Goal: Find specific page/section: Find specific page/section

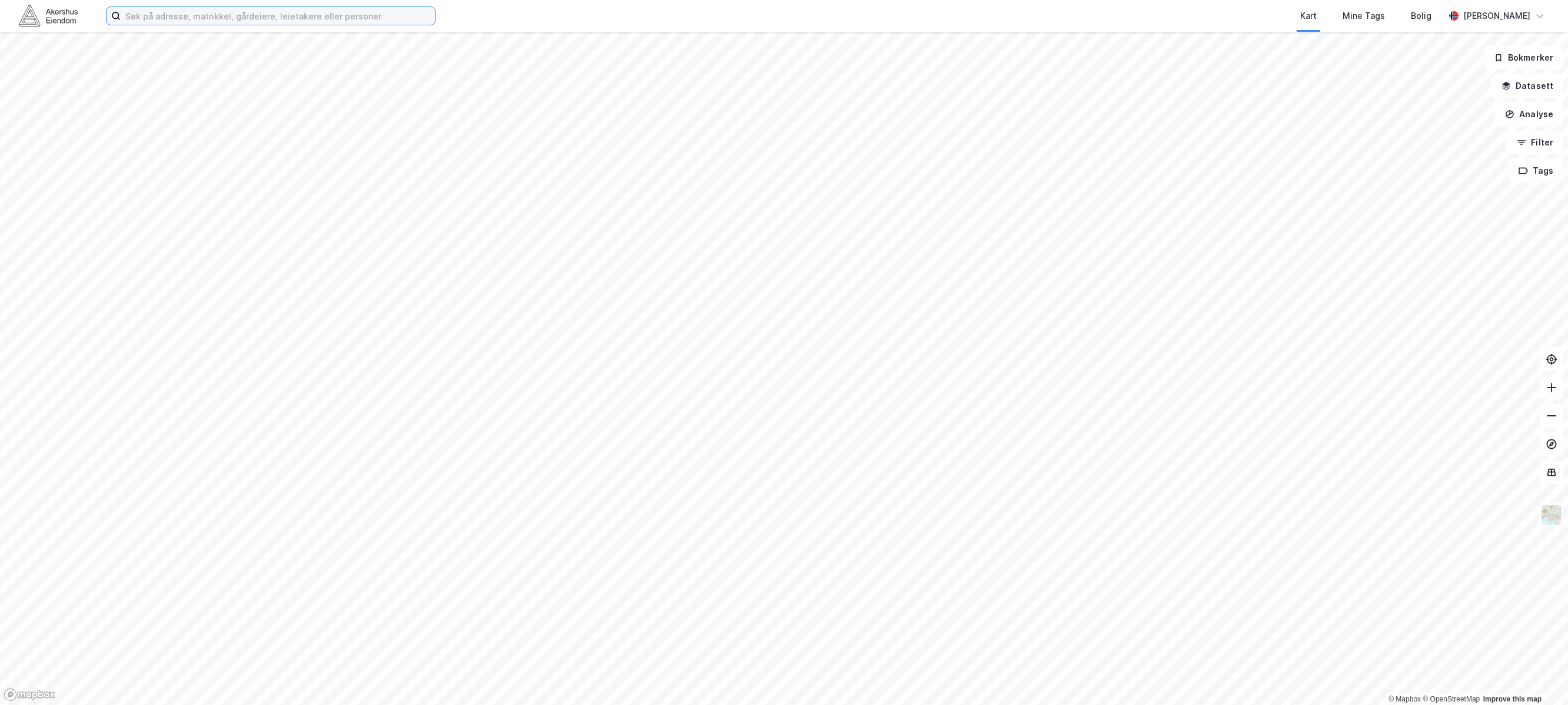
click at [331, 15] on input at bounding box center [277, 16] width 314 height 18
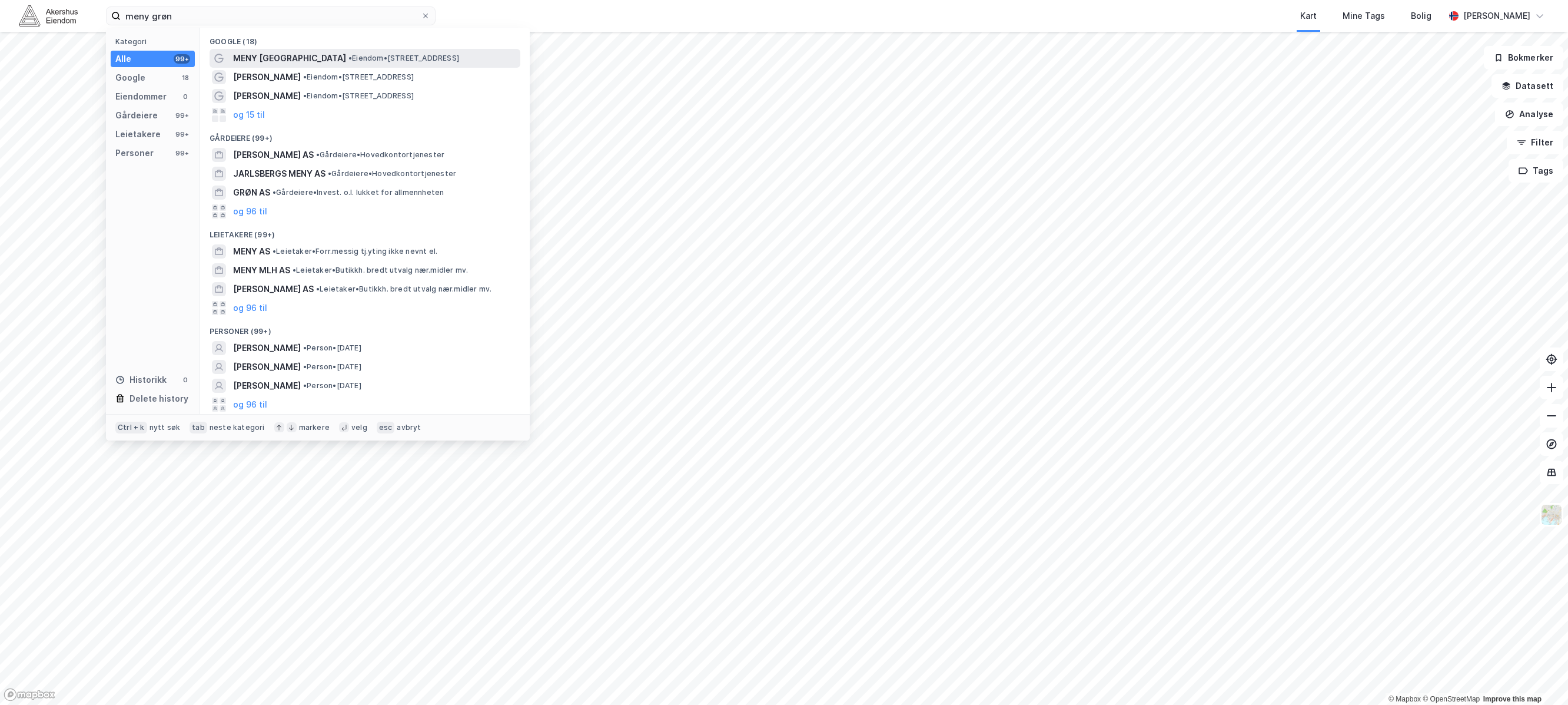
click at [262, 57] on span "MENY [GEOGRAPHIC_DATA]" at bounding box center [289, 58] width 113 height 14
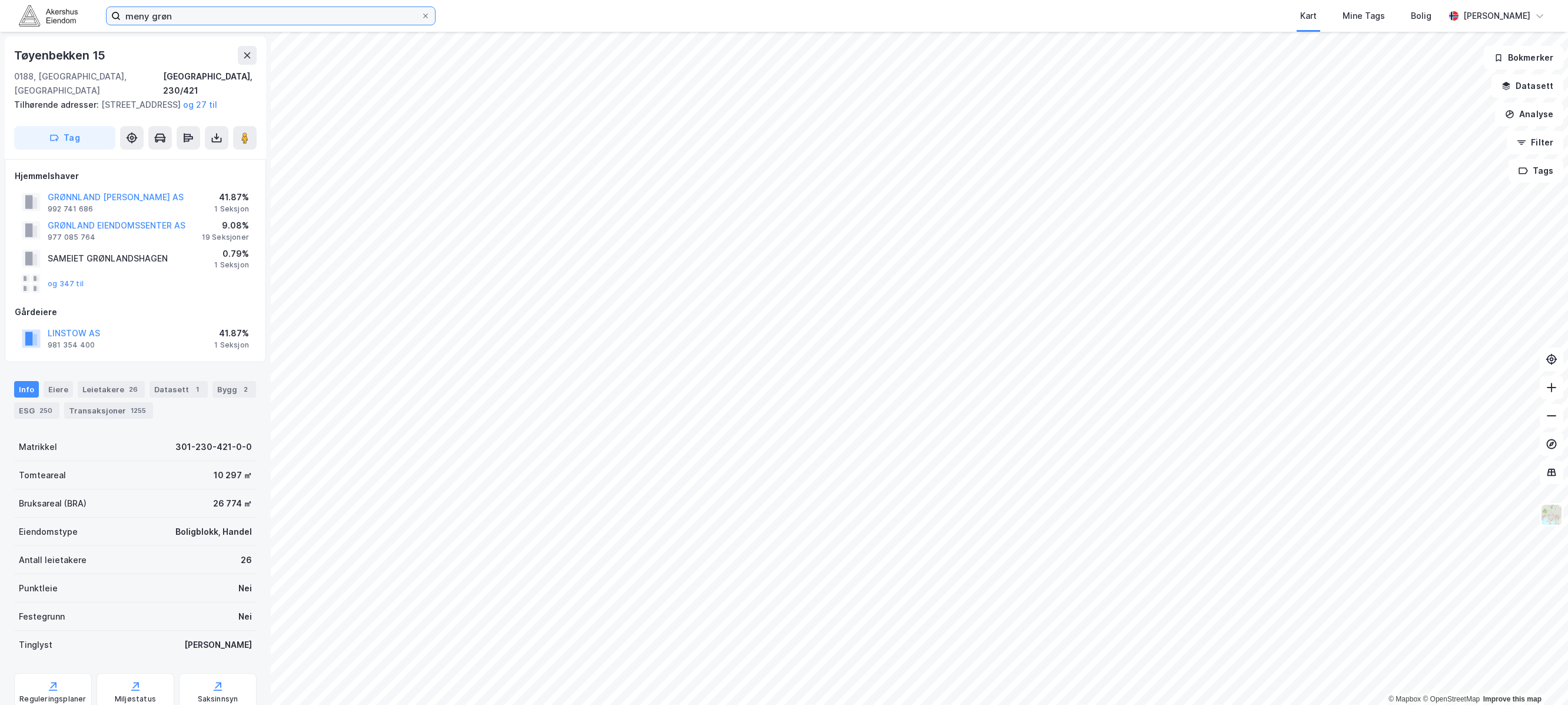
click at [221, 16] on input "meny grøn" at bounding box center [270, 16] width 300 height 18
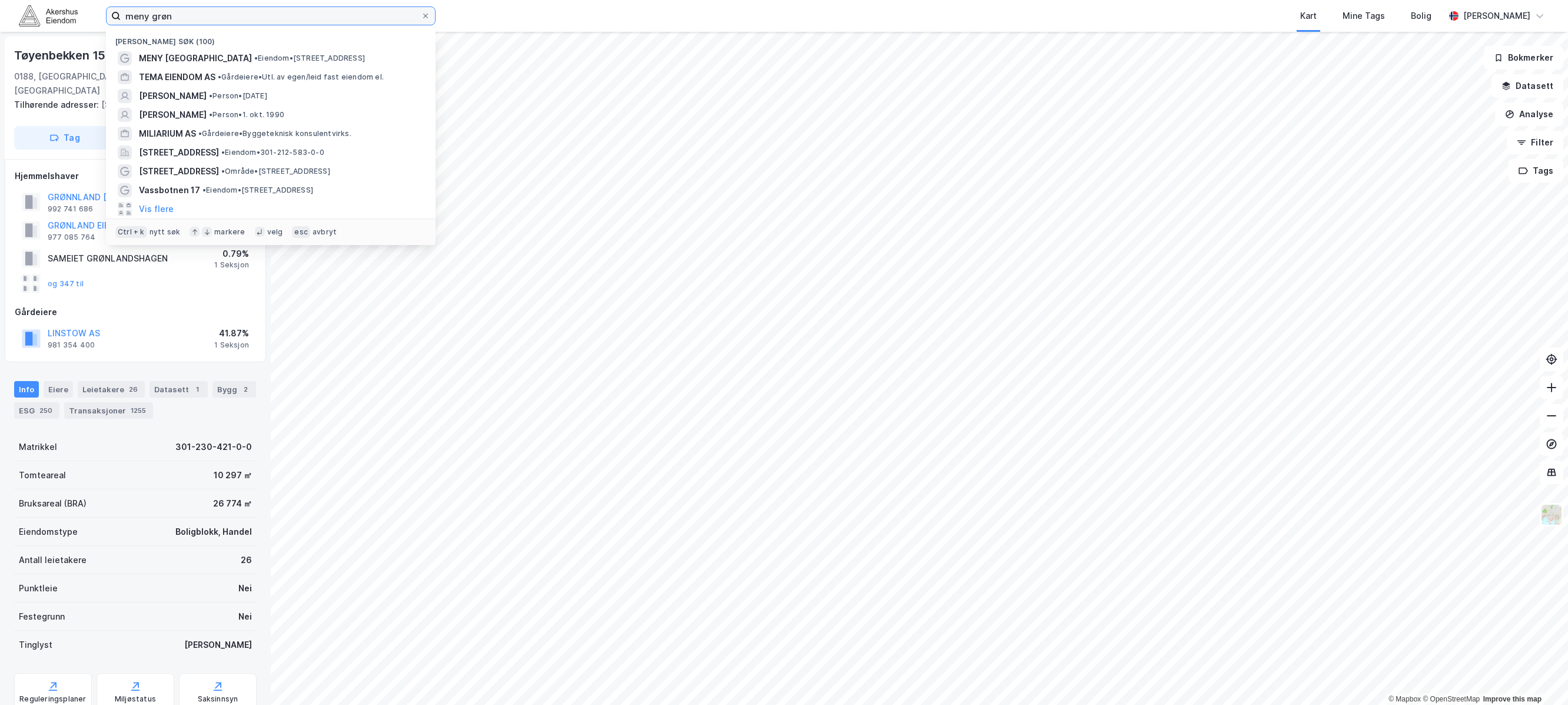
click at [221, 16] on input "meny grøn" at bounding box center [270, 16] width 300 height 18
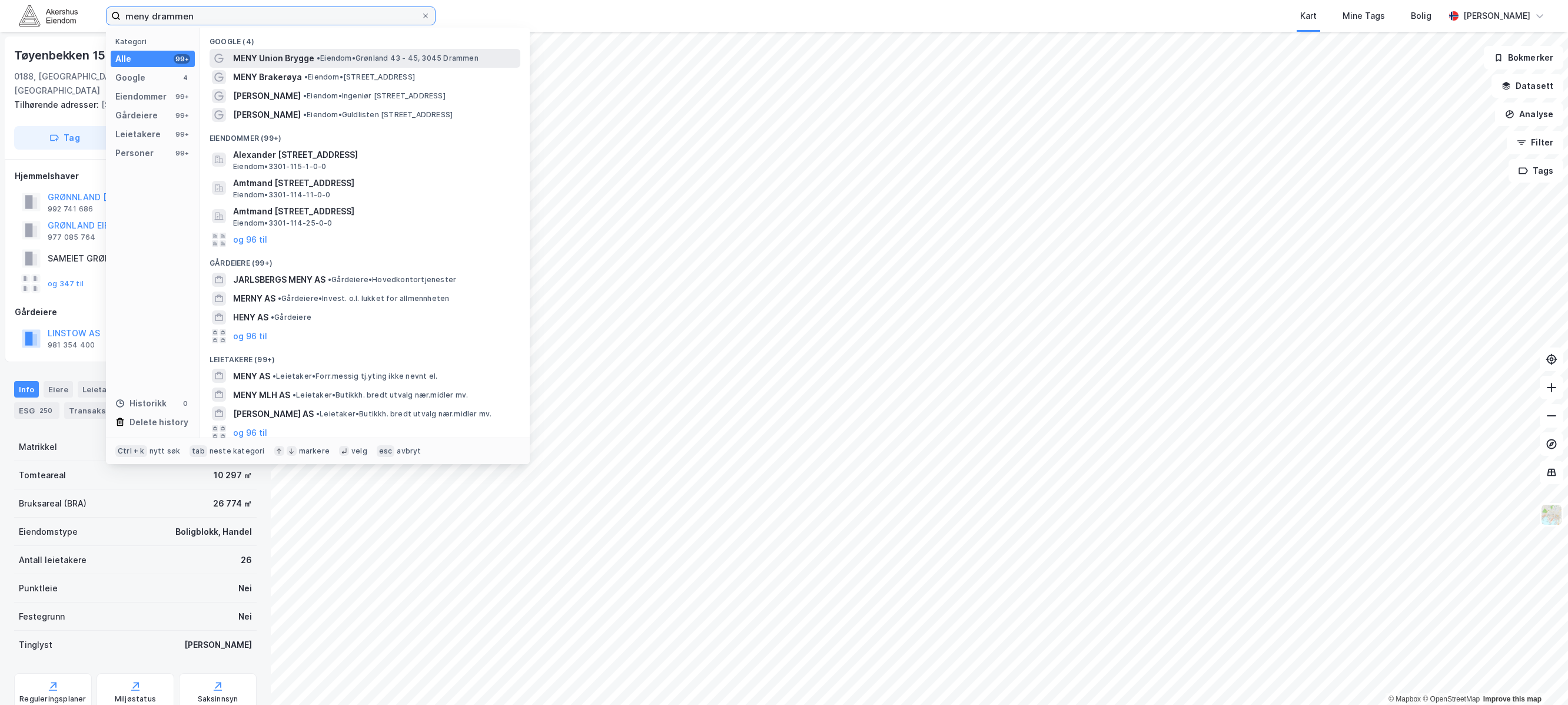
type input "meny drammen"
click at [323, 64] on div "MENY Union Brygge • Eiendom • Grønland 43 - 45, 3045 Drammen" at bounding box center [375, 58] width 285 height 14
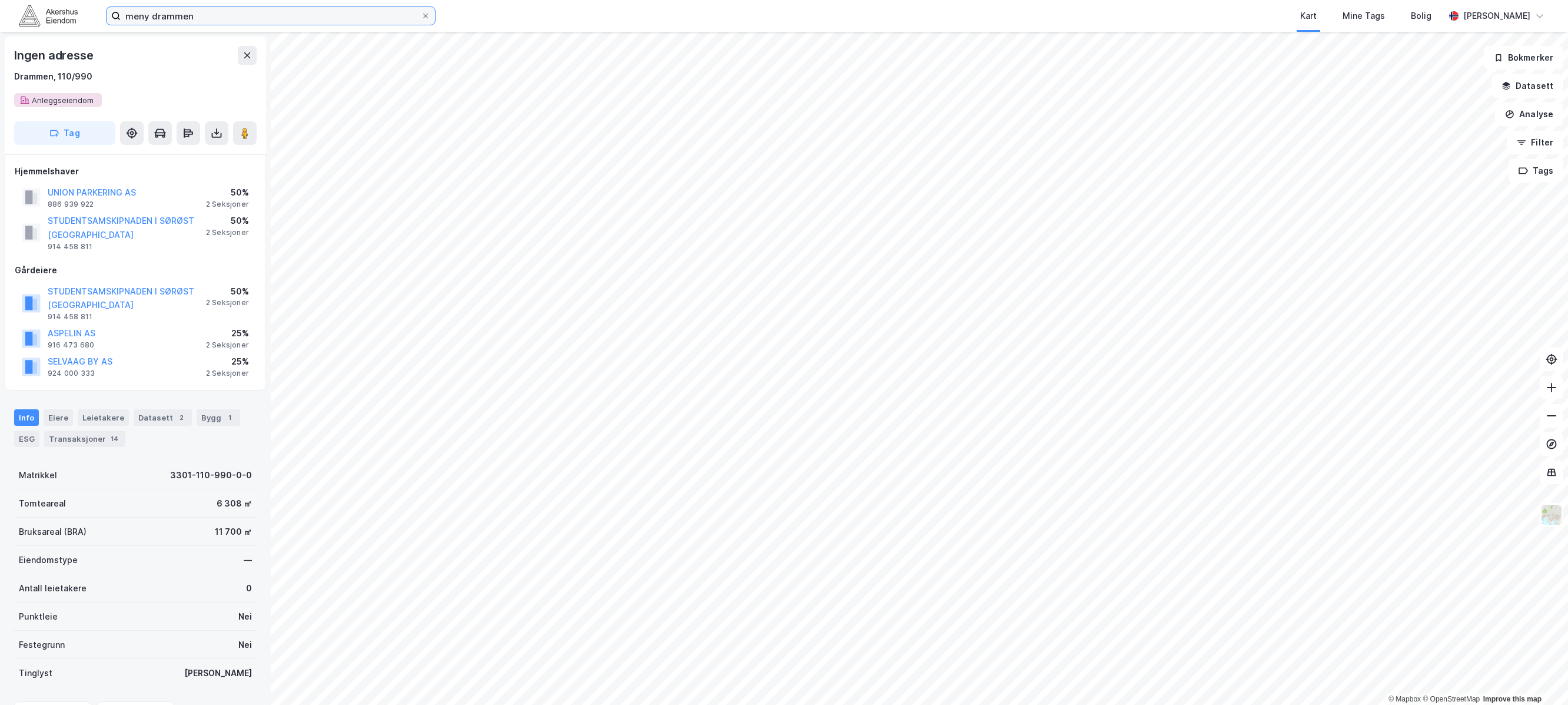
click at [229, 12] on input "meny drammen" at bounding box center [270, 16] width 300 height 18
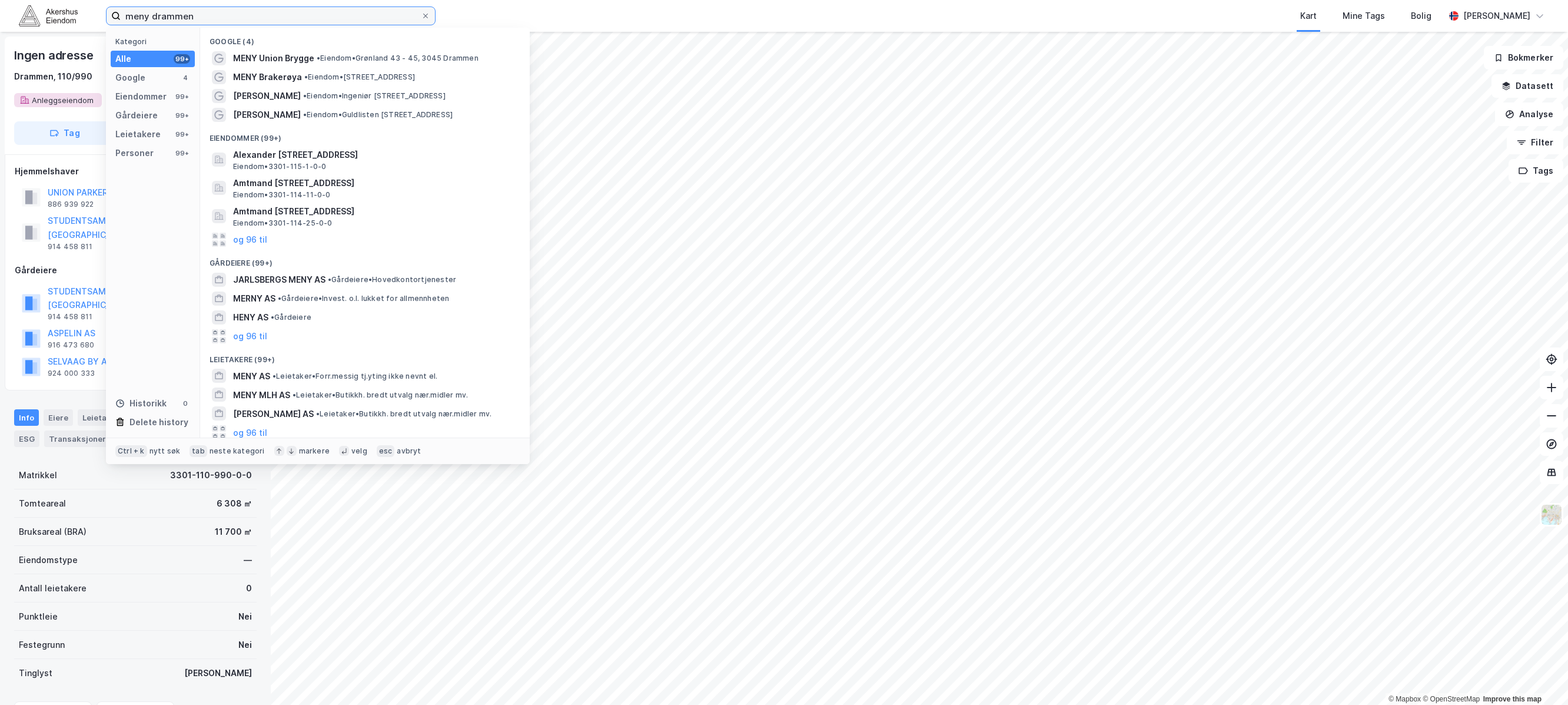
click at [229, 12] on input "meny drammen" at bounding box center [270, 16] width 300 height 18
click at [278, 70] on span "MENY Brakerøya" at bounding box center [267, 77] width 69 height 14
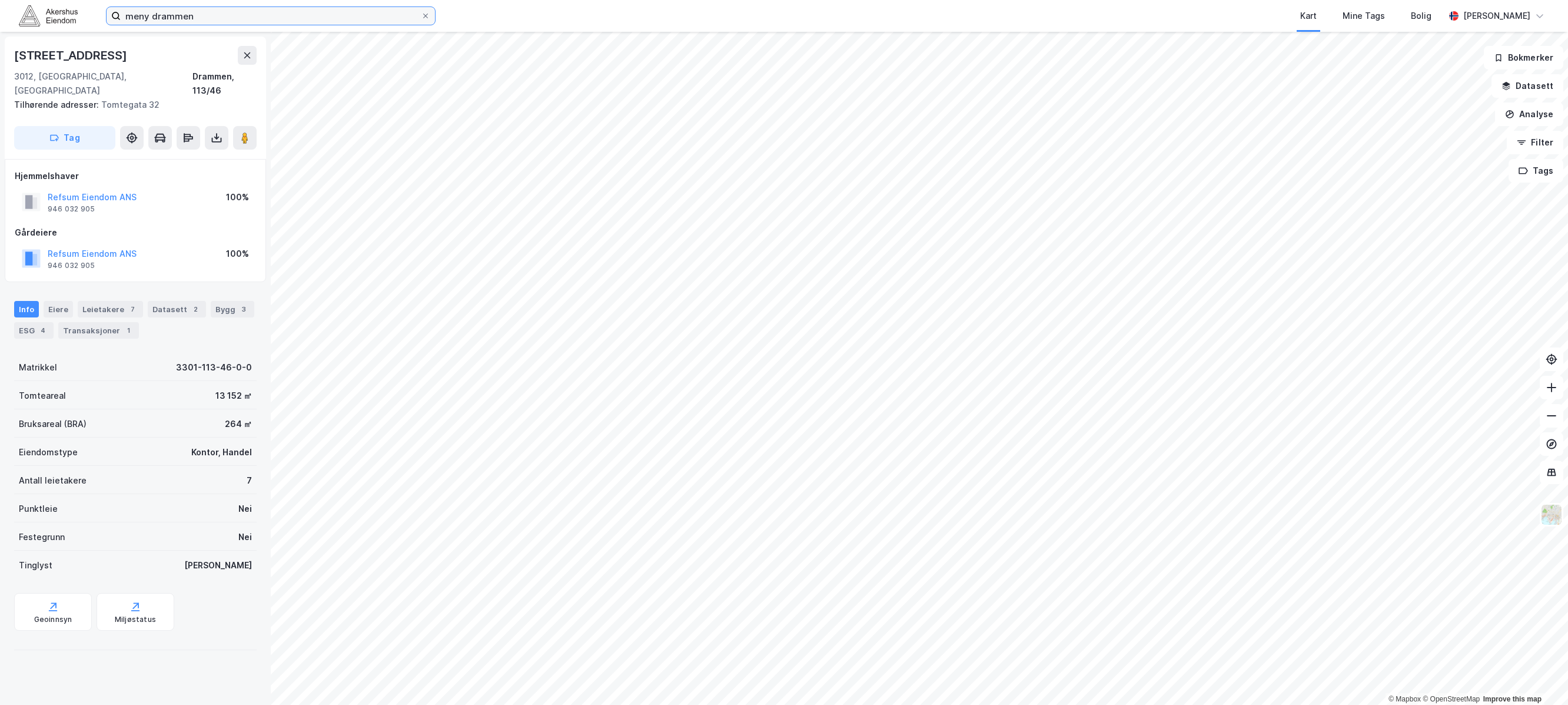
click at [270, 16] on input "meny drammen" at bounding box center [270, 16] width 300 height 18
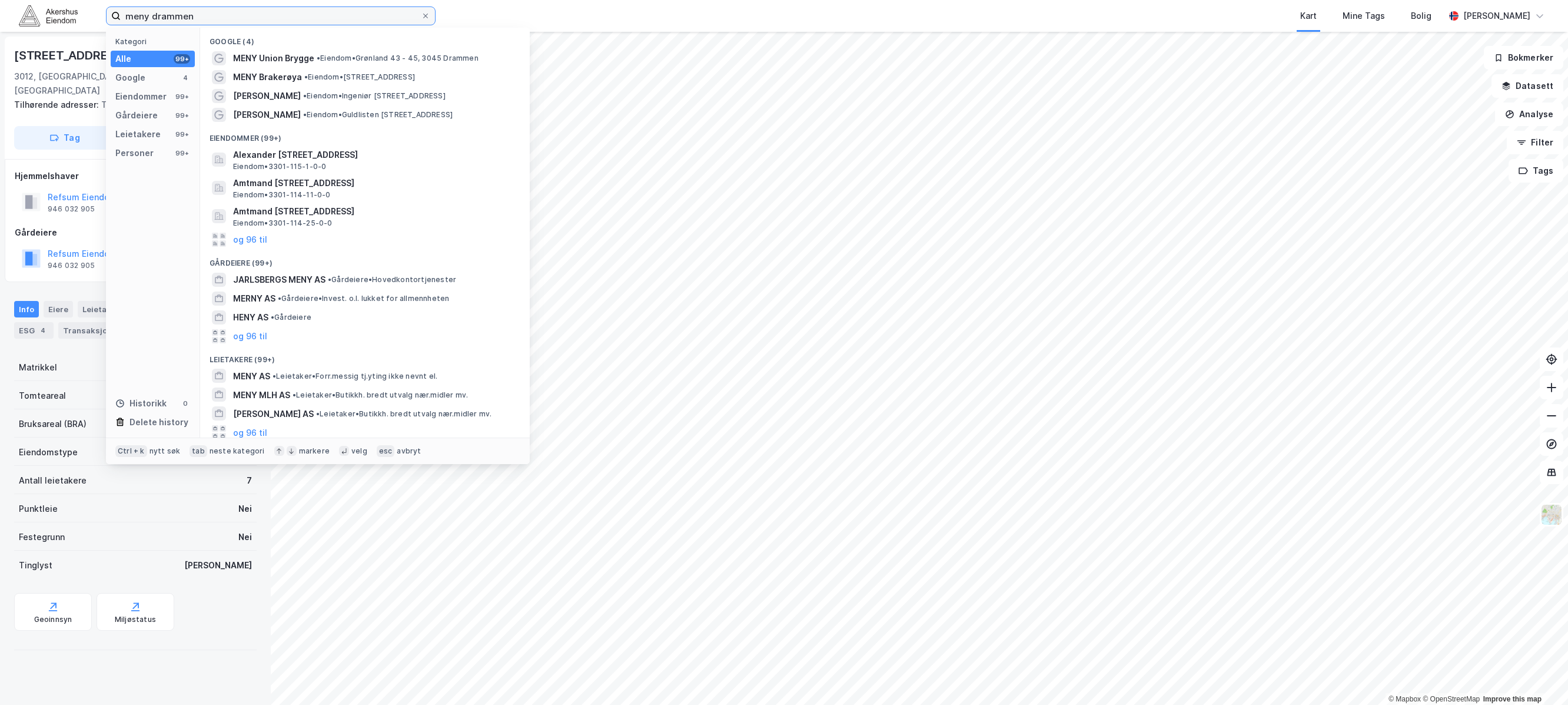
click at [270, 16] on input "meny drammen" at bounding box center [270, 16] width 300 height 18
click at [278, 99] on span "[PERSON_NAME]" at bounding box center [267, 96] width 68 height 14
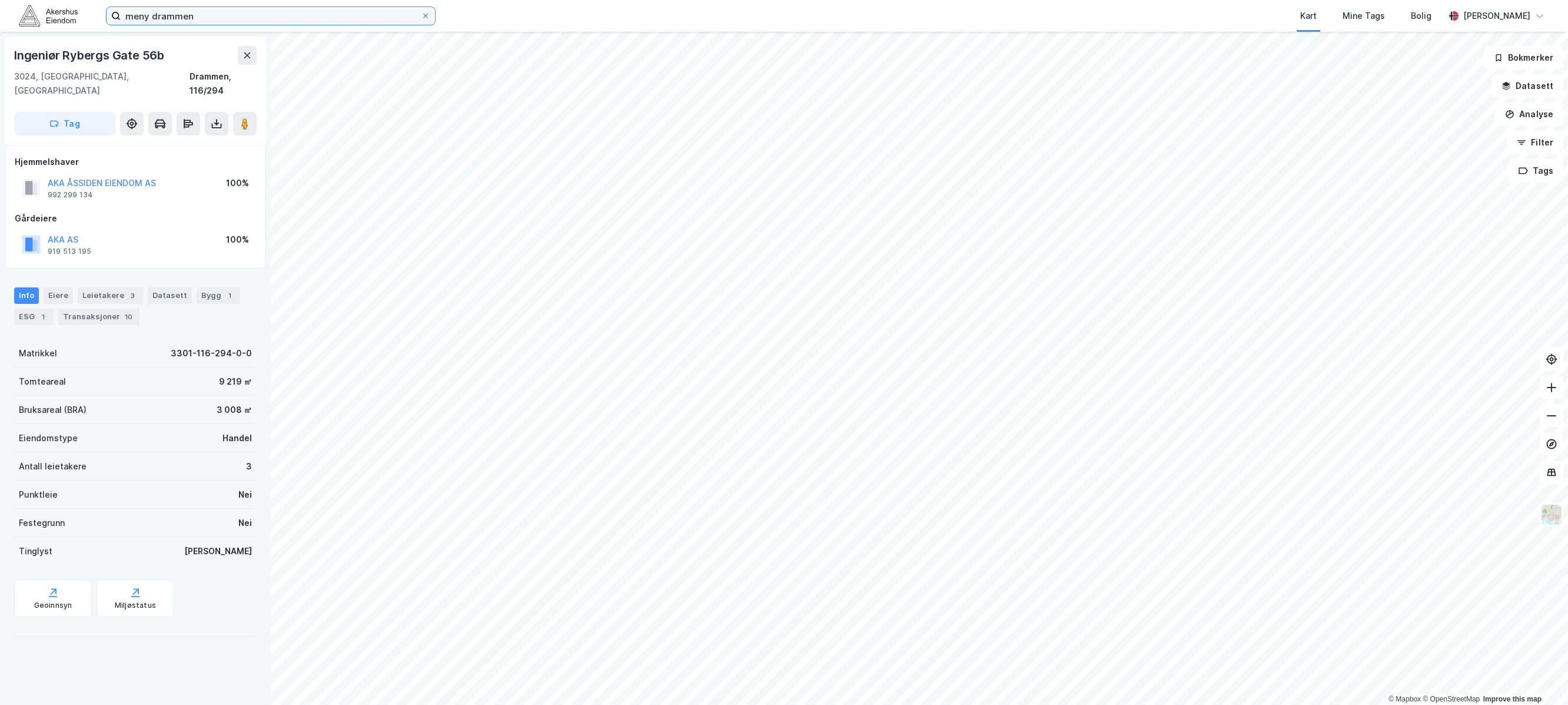
click at [273, 16] on input "meny drammen" at bounding box center [270, 16] width 300 height 18
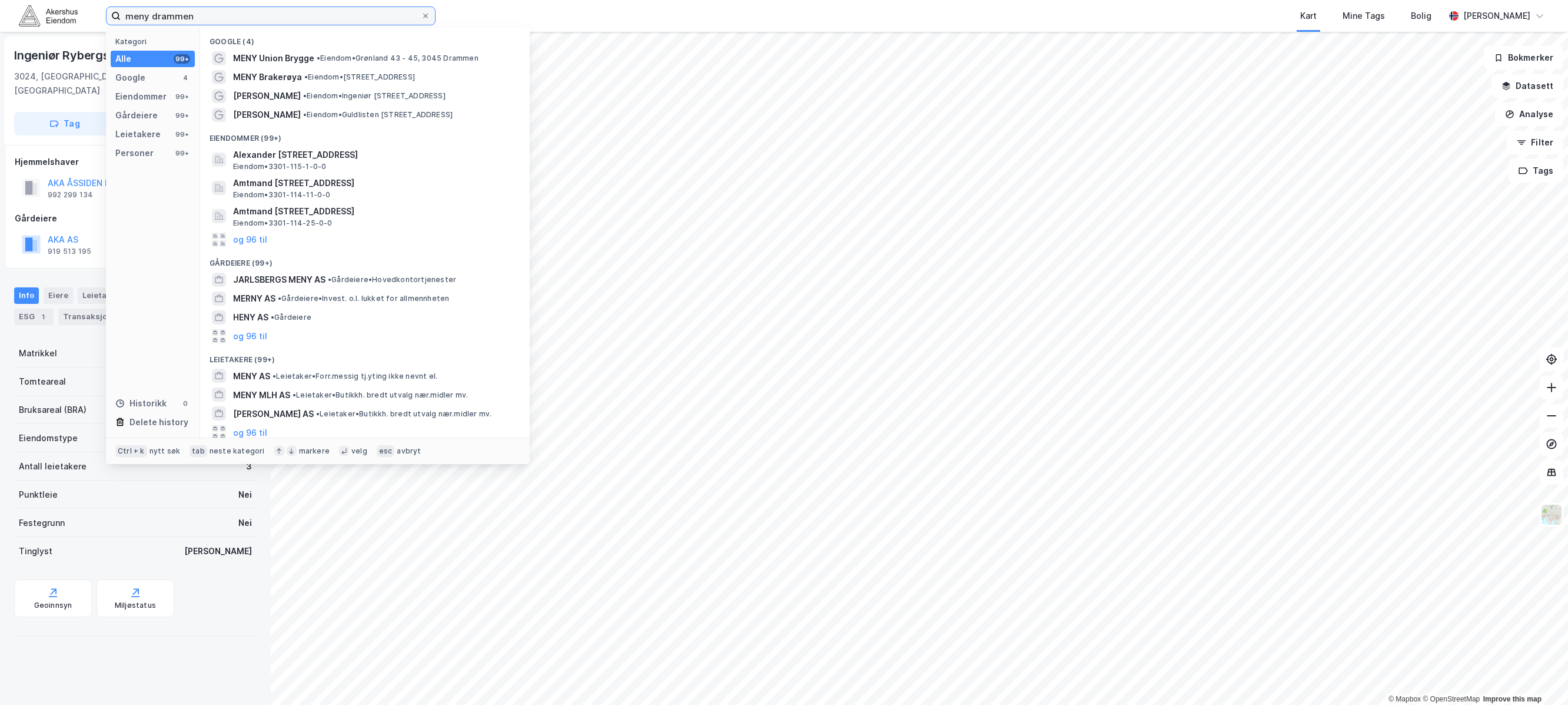
click at [273, 16] on input "meny drammen" at bounding box center [270, 16] width 300 height 18
click at [274, 118] on span "[PERSON_NAME]" at bounding box center [267, 114] width 68 height 14
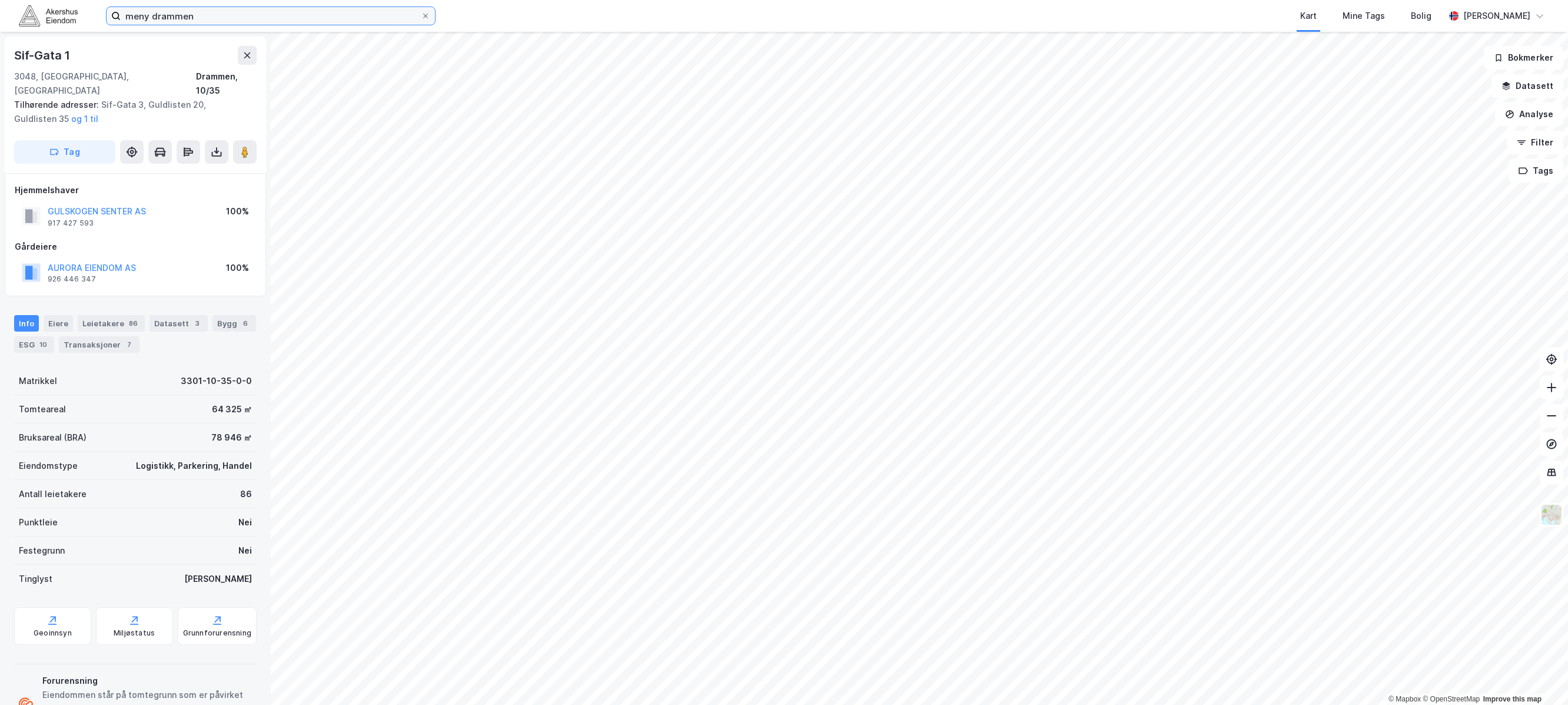
click at [269, 10] on input "meny drammen" at bounding box center [270, 16] width 300 height 18
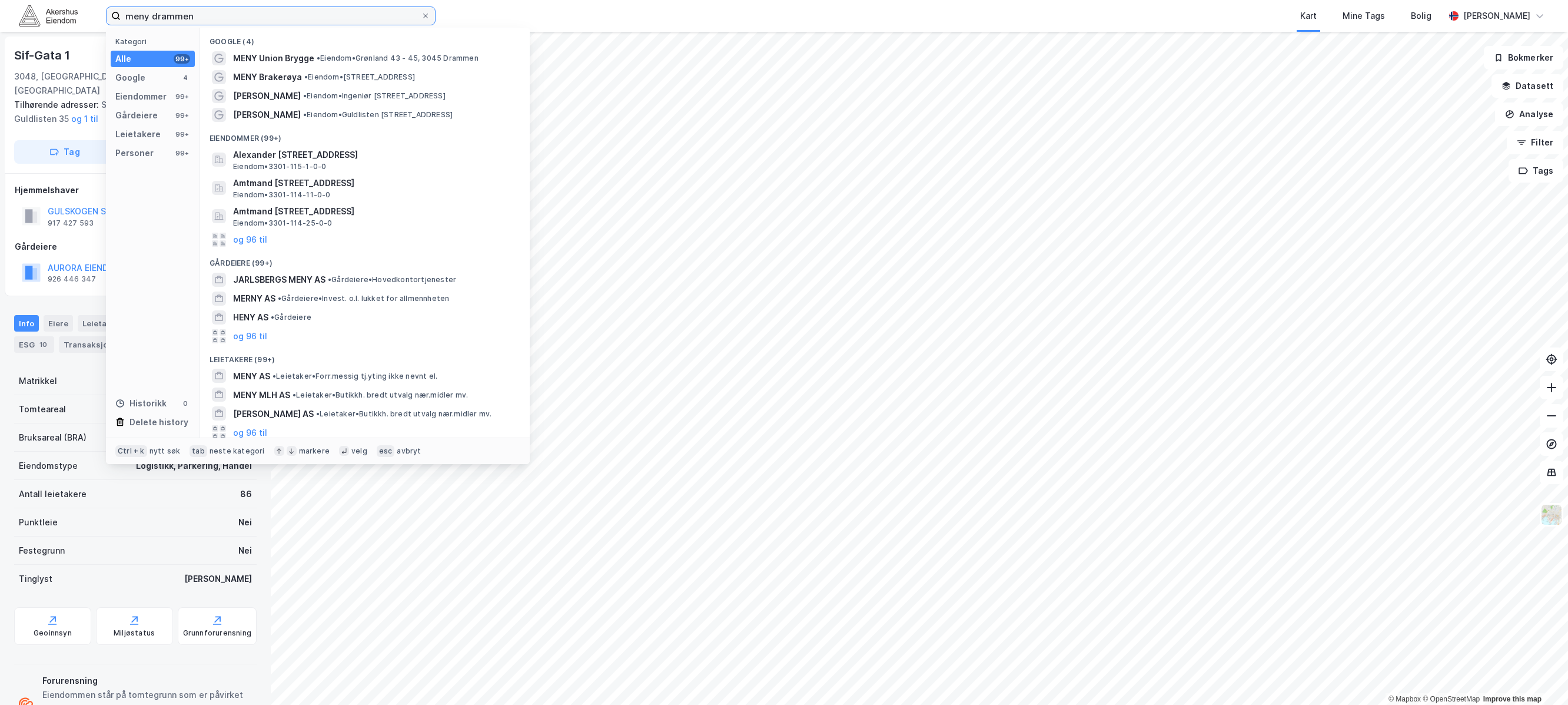
click at [269, 10] on input "meny drammen" at bounding box center [270, 16] width 300 height 18
click at [284, 20] on input "meny drammen" at bounding box center [270, 16] width 300 height 18
click at [335, 59] on span "• Eiendom • Grønland 43 - 45, 3045 Drammen" at bounding box center [398, 58] width 162 height 9
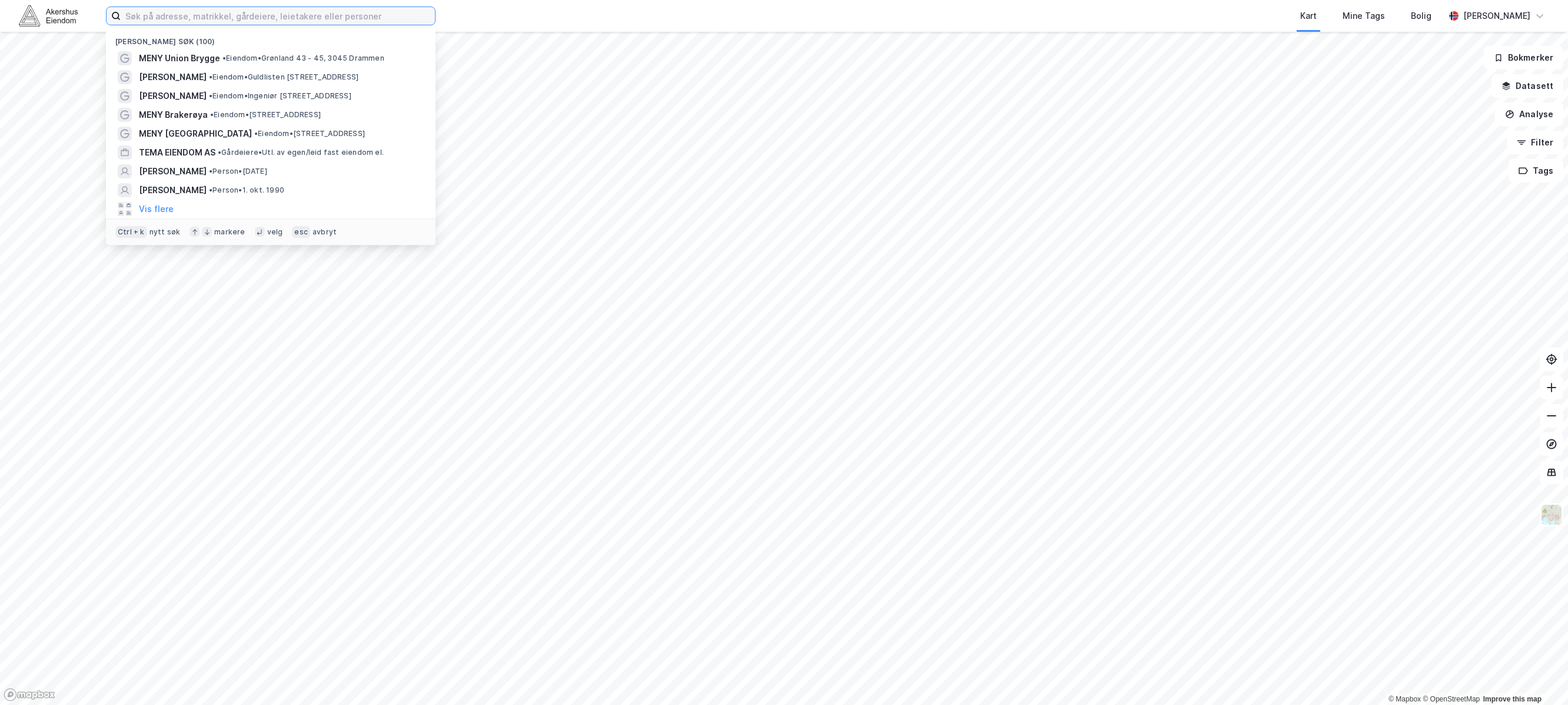
click at [300, 13] on input at bounding box center [277, 16] width 314 height 18
type input "alna senter"
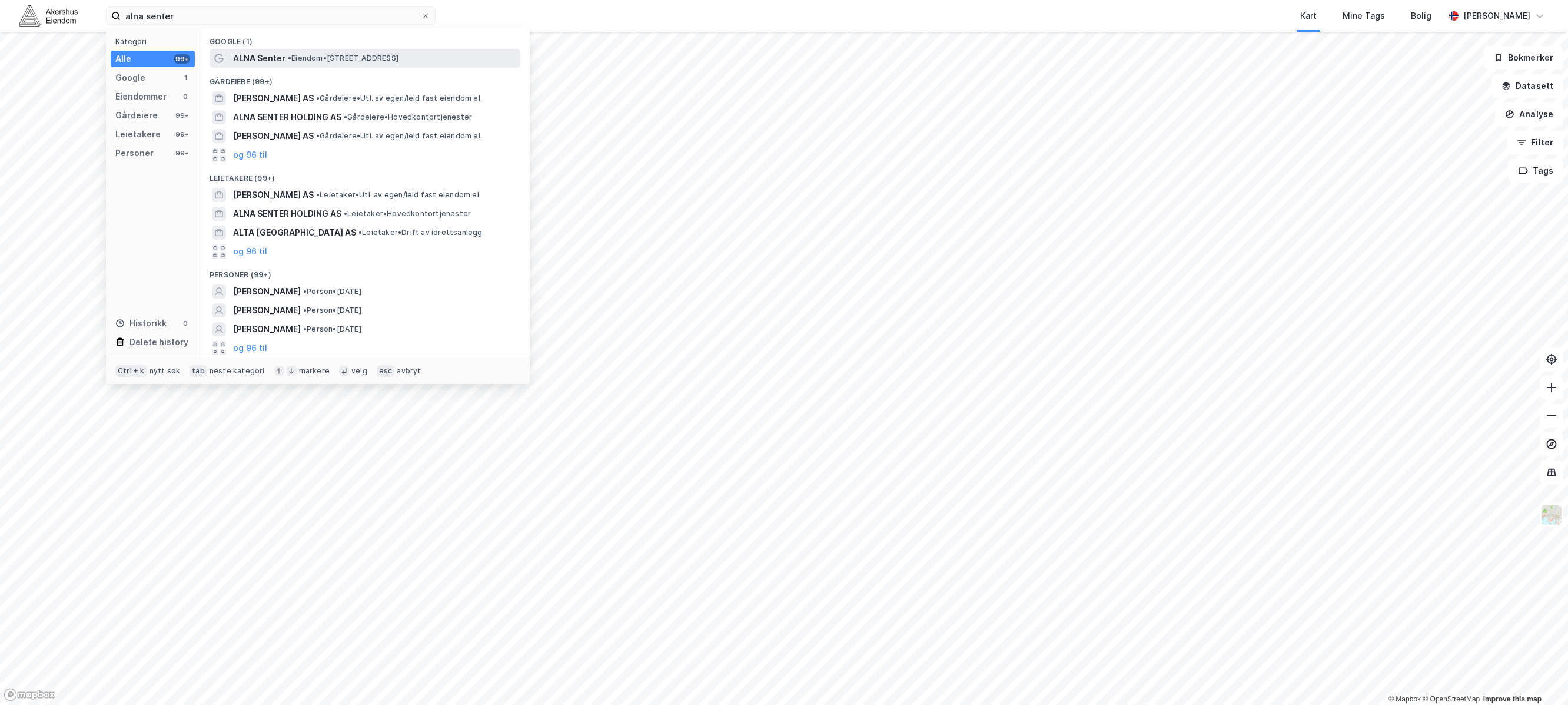
click at [256, 61] on span "ALNA Senter" at bounding box center [259, 58] width 52 height 14
